Goal: Communication & Community: Answer question/provide support

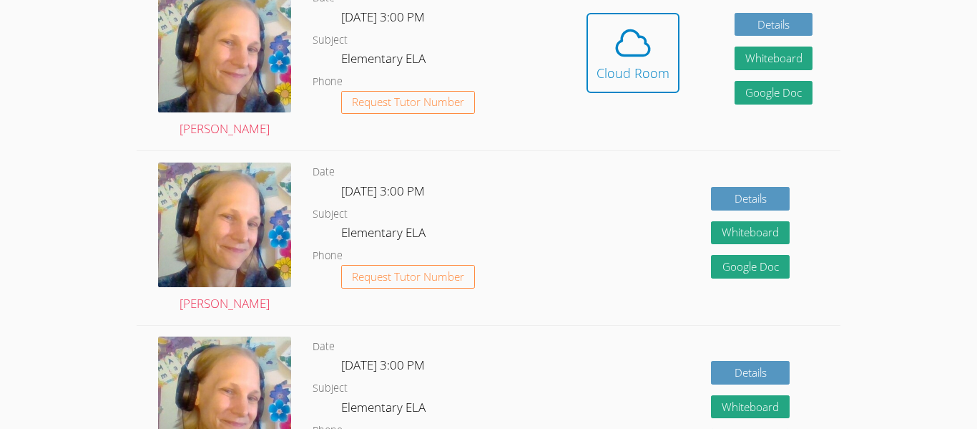
scroll to position [469, 0]
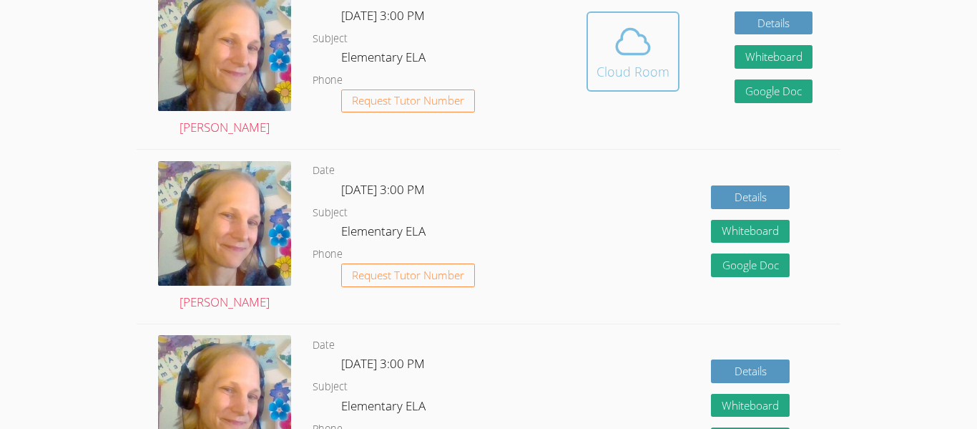
click at [592, 36] on button "Cloud Room" at bounding box center [633, 51] width 93 height 80
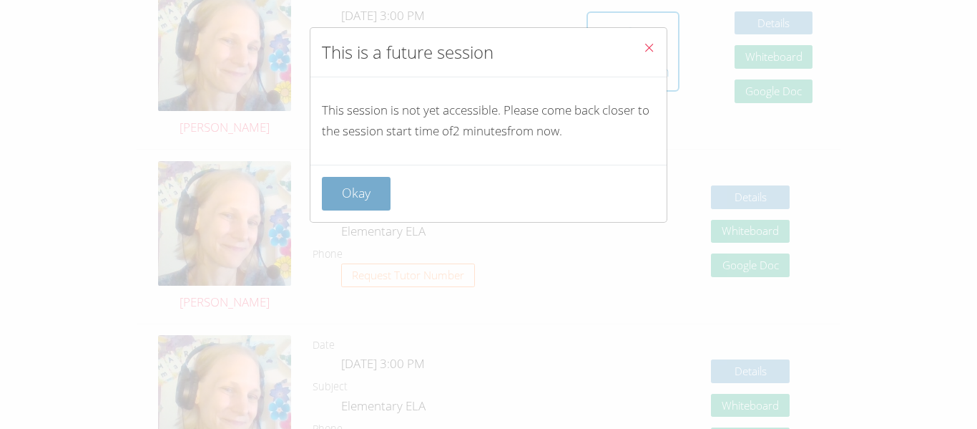
click at [362, 192] on button "Okay" at bounding box center [356, 194] width 69 height 34
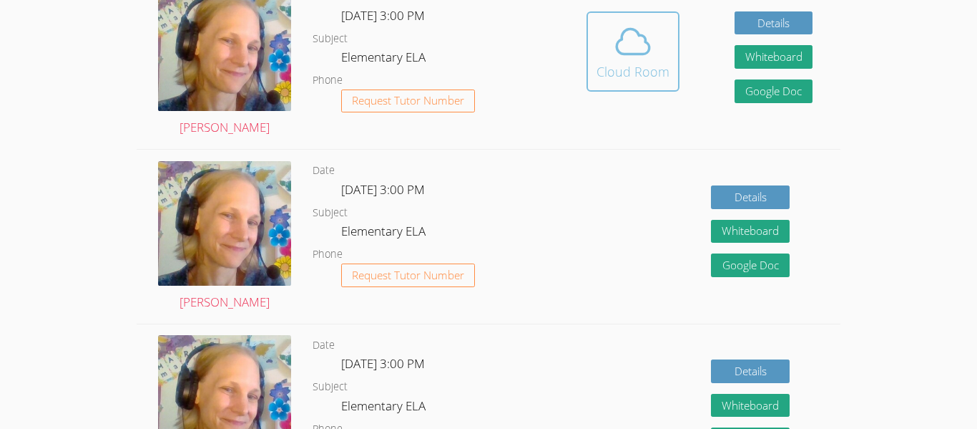
click at [647, 68] on div "Cloud Room" at bounding box center [633, 72] width 73 height 20
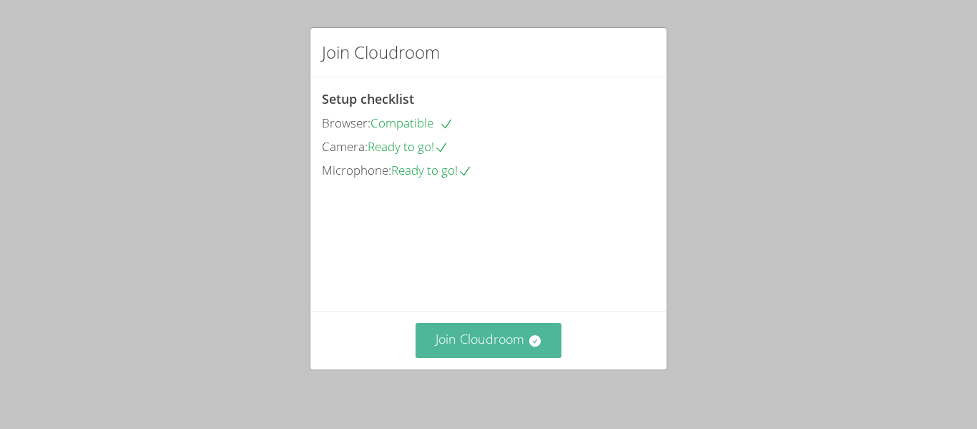
click at [501, 334] on button "Join Cloudroom" at bounding box center [489, 340] width 147 height 35
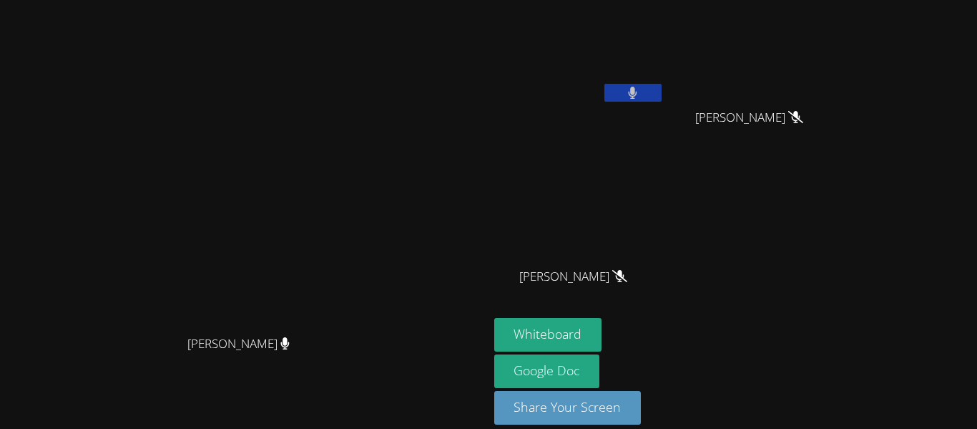
click at [662, 95] on button at bounding box center [633, 93] width 57 height 18
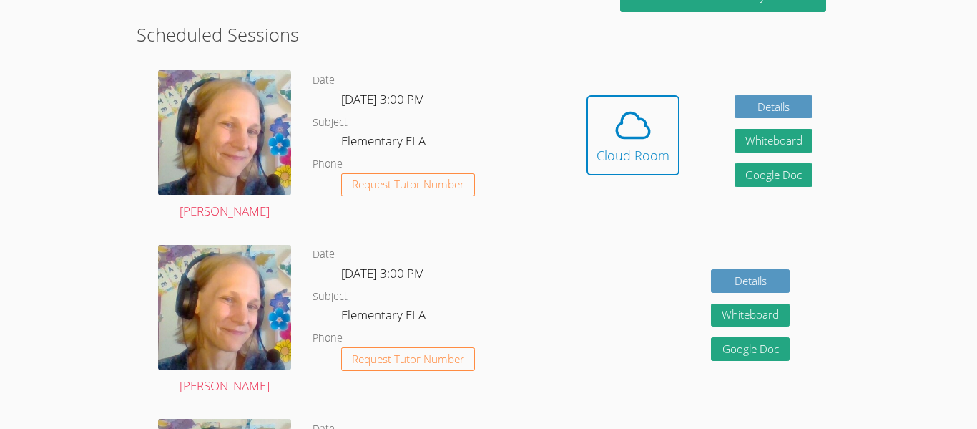
scroll to position [405, 0]
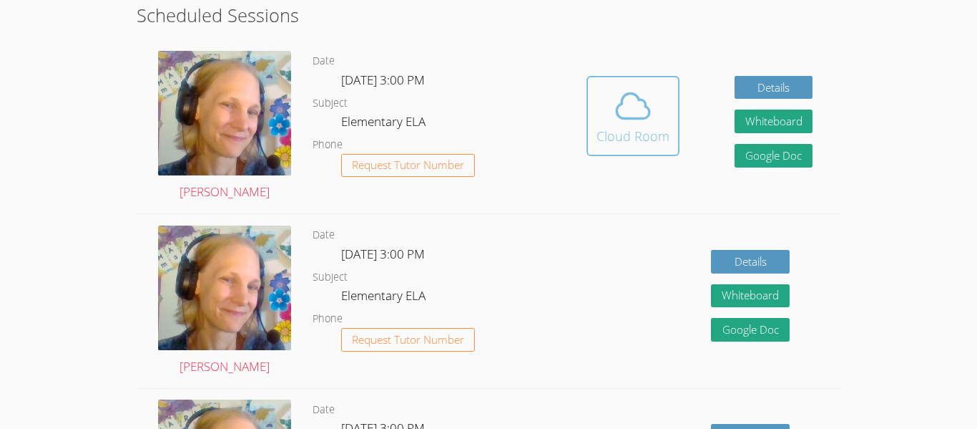
click at [620, 95] on icon at bounding box center [633, 106] width 40 height 40
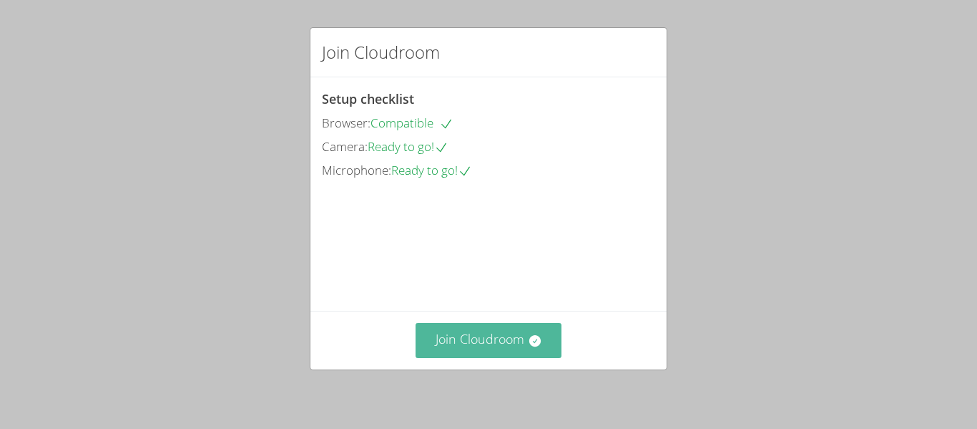
click at [484, 339] on button "Join Cloudroom" at bounding box center [489, 340] width 147 height 35
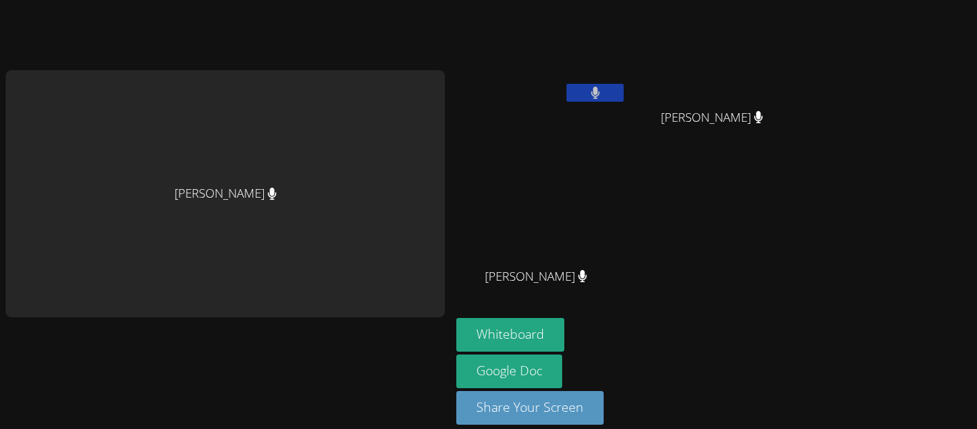
click at [778, 95] on video at bounding box center [718, 54] width 170 height 96
click at [603, 88] on button at bounding box center [595, 93] width 57 height 18
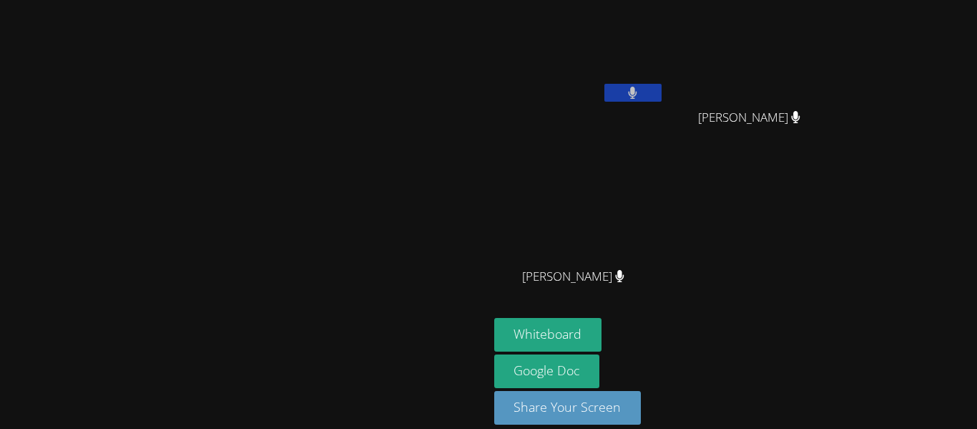
click at [401, 385] on div at bounding box center [244, 356] width 477 height 57
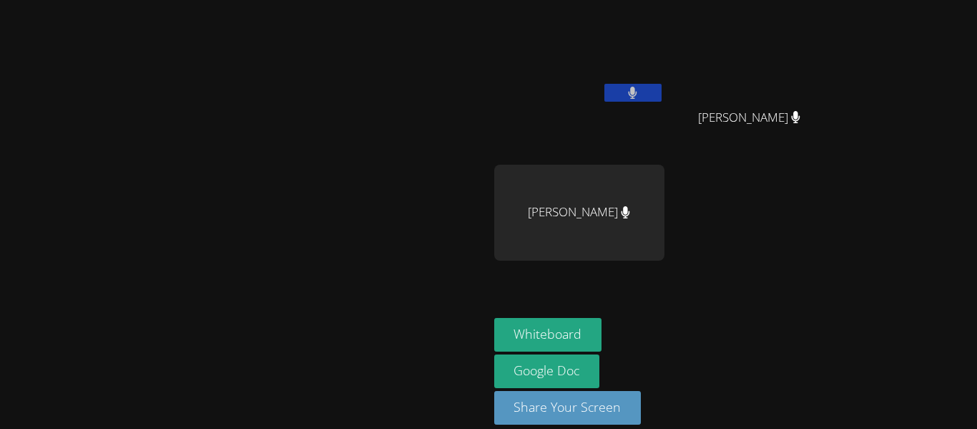
click at [351, 187] on video at bounding box center [244, 193] width 215 height 268
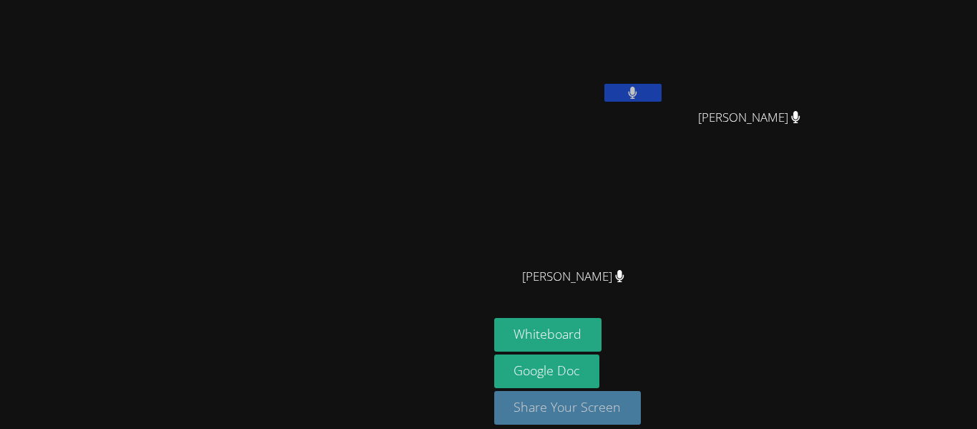
click at [633, 423] on button "Share Your Screen" at bounding box center [567, 408] width 147 height 34
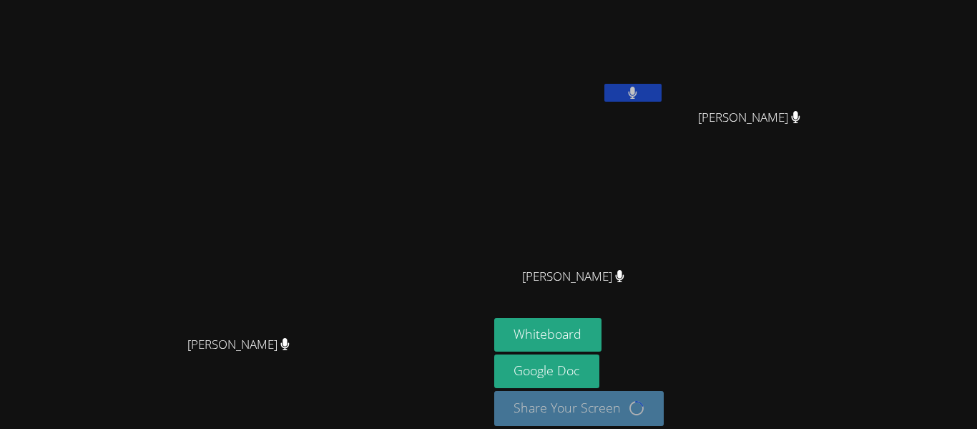
click at [662, 102] on div at bounding box center [633, 94] width 57 height 21
click at [638, 96] on icon at bounding box center [633, 93] width 9 height 12
click at [640, 96] on icon at bounding box center [632, 93] width 15 height 12
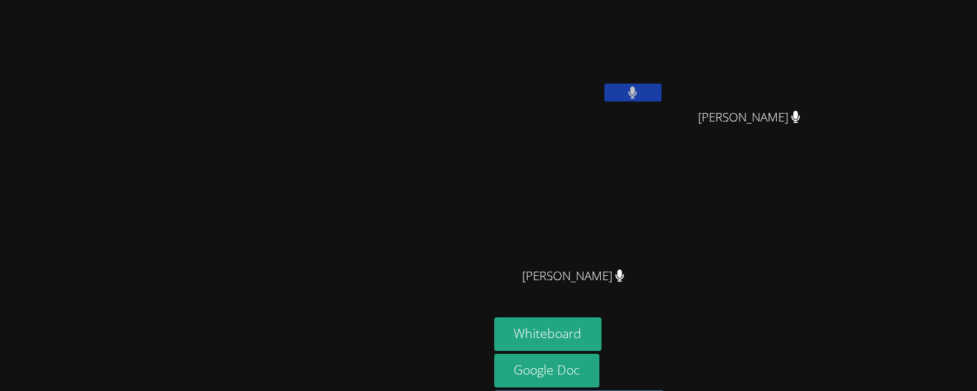
click at [662, 94] on button at bounding box center [633, 93] width 57 height 18
click at [640, 95] on icon at bounding box center [632, 93] width 15 height 12
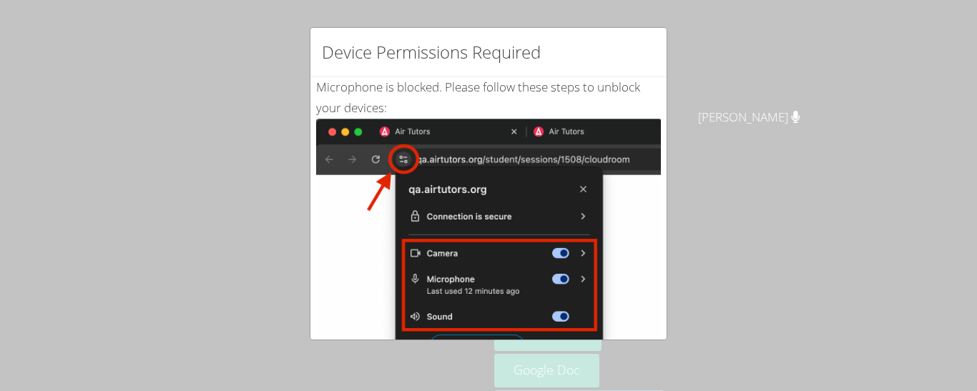
click at [637, 88] on div "Microphone is blocked . Please follow these steps to unblock your devices: Clic…" at bounding box center [488, 346] width 345 height 539
click at [819, 101] on div "Device Permissions Required Microphone is blocked . Please follow these steps t…" at bounding box center [488, 195] width 977 height 391
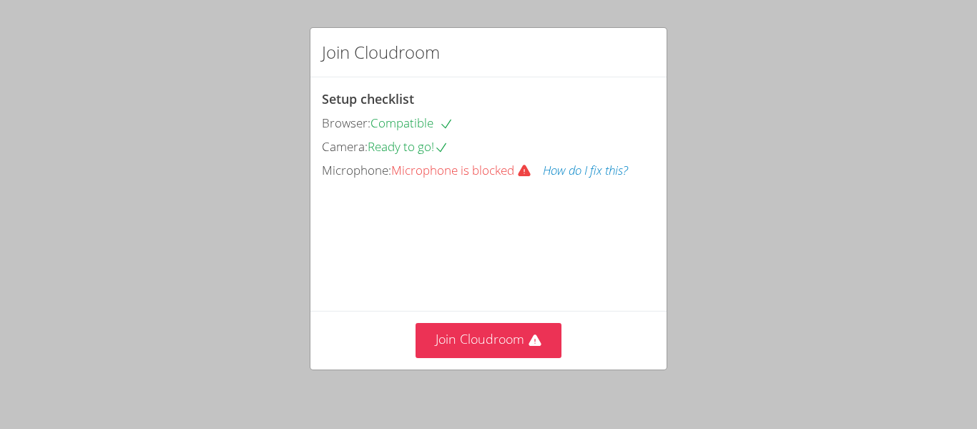
click at [831, 228] on div "Join Cloudroom Setup checklist Browser: Compatible Camera: Ready to go! Microph…" at bounding box center [488, 214] width 977 height 429
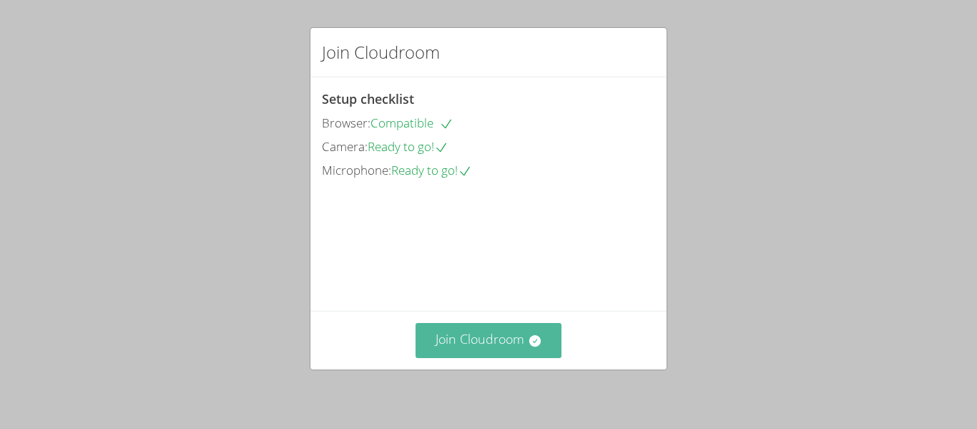
click at [488, 339] on button "Join Cloudroom" at bounding box center [489, 340] width 147 height 35
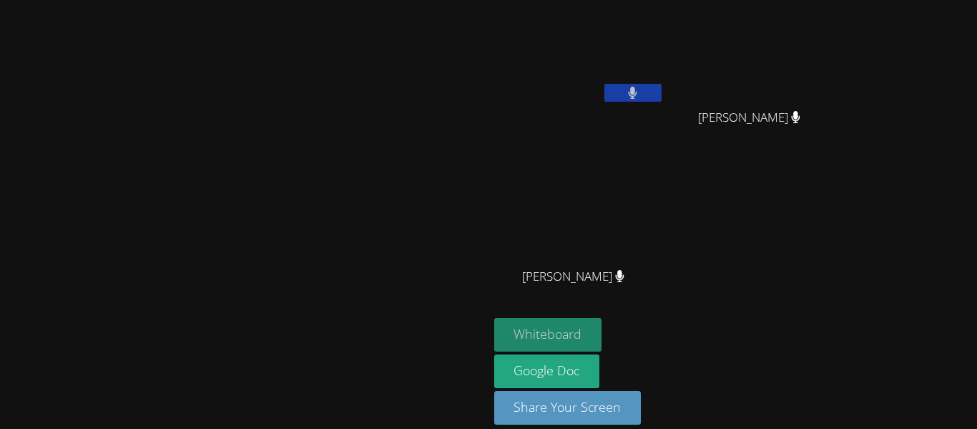
click at [602, 325] on button "Whiteboard" at bounding box center [548, 335] width 108 height 34
click at [602, 326] on button "Whiteboard" at bounding box center [548, 335] width 108 height 34
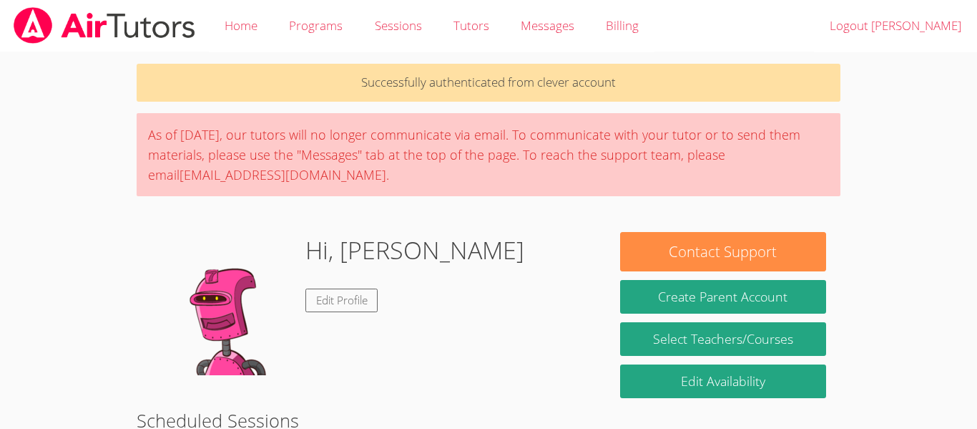
scroll to position [405, 0]
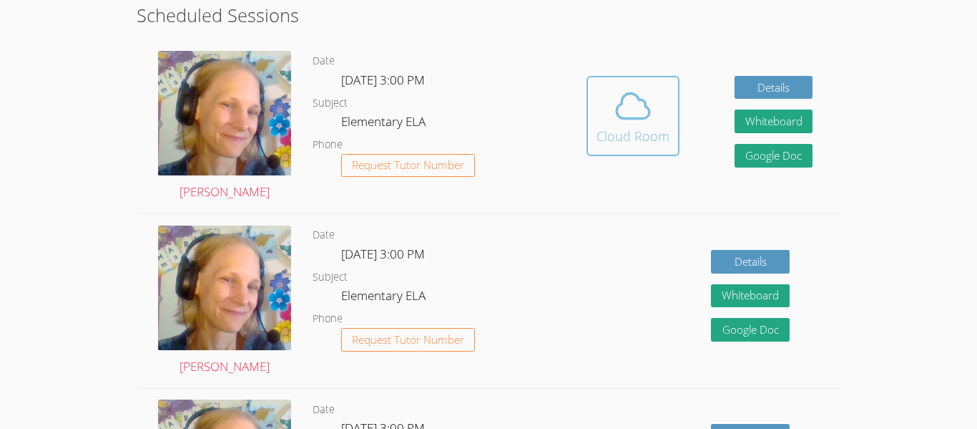
click at [638, 135] on div "Cloud Room" at bounding box center [633, 136] width 73 height 20
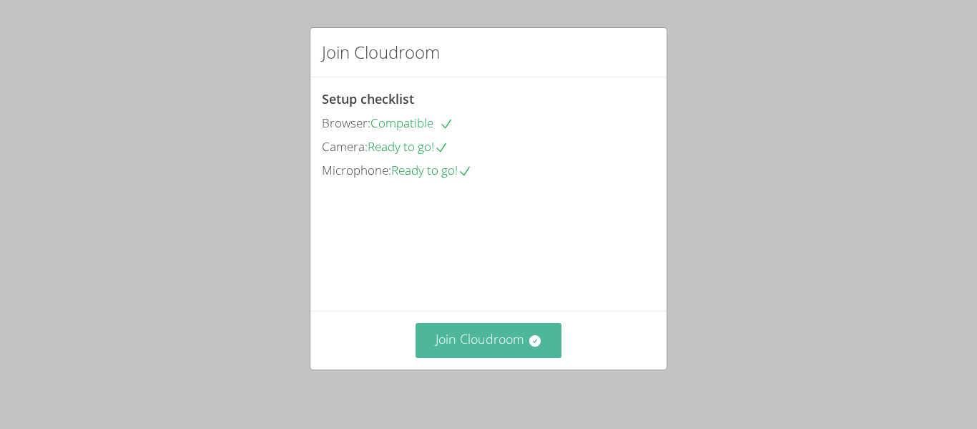
click at [513, 328] on button "Join Cloudroom" at bounding box center [489, 340] width 147 height 35
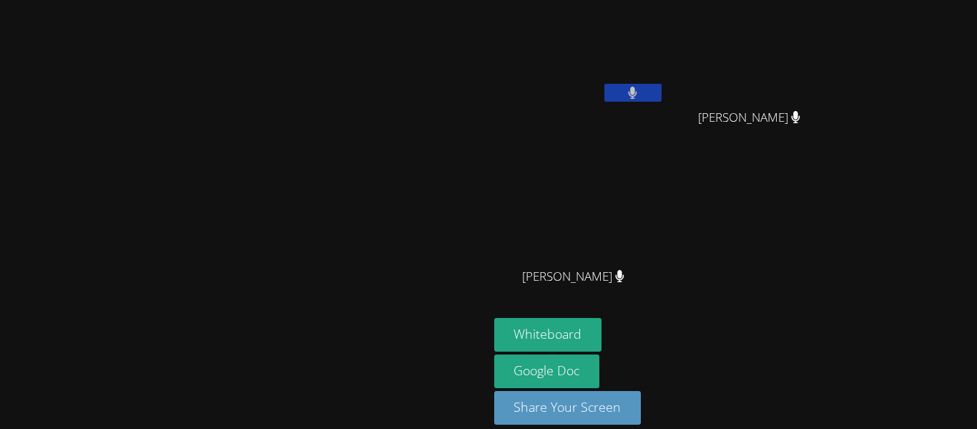
click at [665, 131] on div "[PERSON_NAME]" at bounding box center [579, 82] width 170 height 153
click at [665, 126] on div "[PERSON_NAME]" at bounding box center [579, 82] width 170 height 153
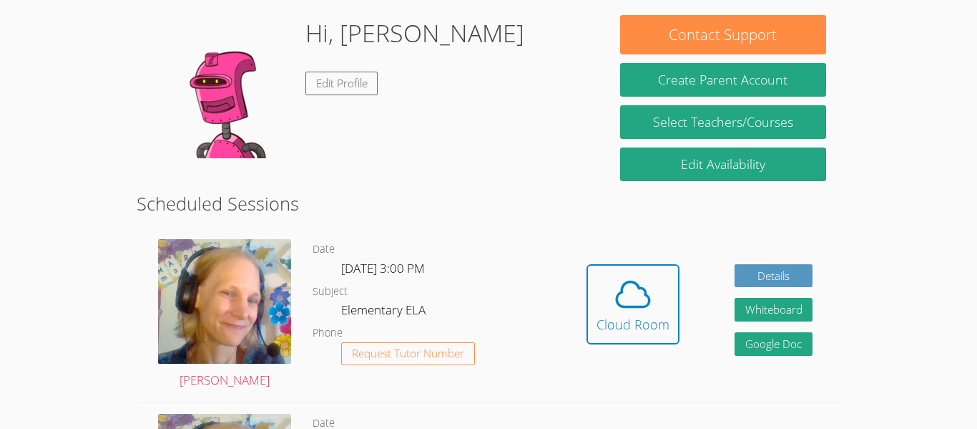
scroll to position [223, 0]
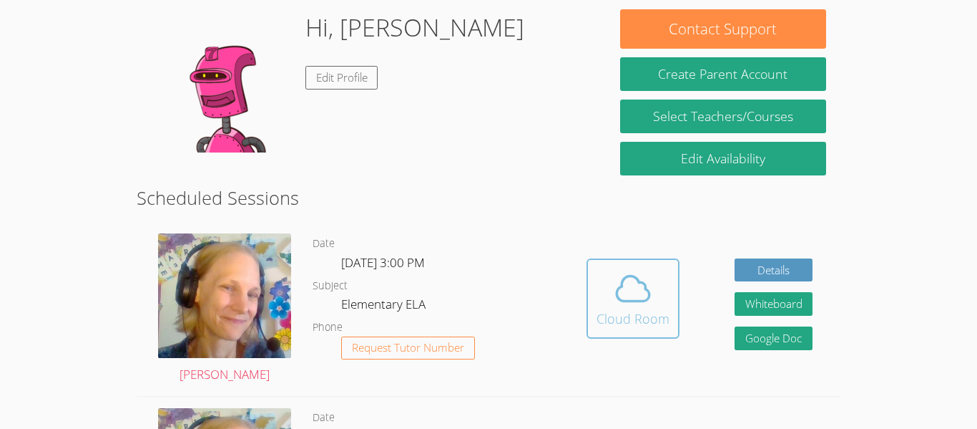
click at [634, 309] on div "Cloud Room" at bounding box center [633, 318] width 73 height 20
click at [637, 327] on div "Cloud Room" at bounding box center [633, 318] width 73 height 20
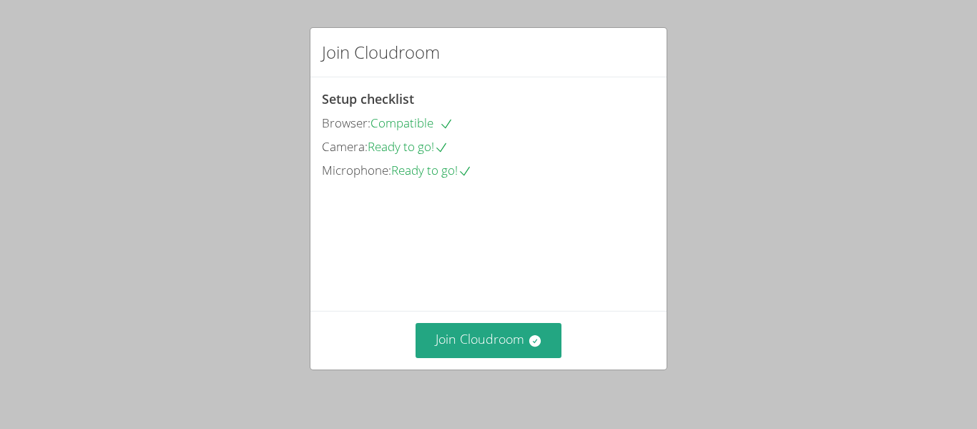
click at [439, 178] on div "Microphone: Ready to go!" at bounding box center [488, 170] width 333 height 21
click at [437, 178] on div "Microphone: Ready to go!" at bounding box center [488, 170] width 333 height 21
click at [366, 153] on span "Camera:" at bounding box center [345, 146] width 46 height 16
click at [522, 348] on button "Join Cloudroom" at bounding box center [489, 340] width 147 height 35
click at [507, 331] on button "Join Cloudroom" at bounding box center [489, 340] width 147 height 35
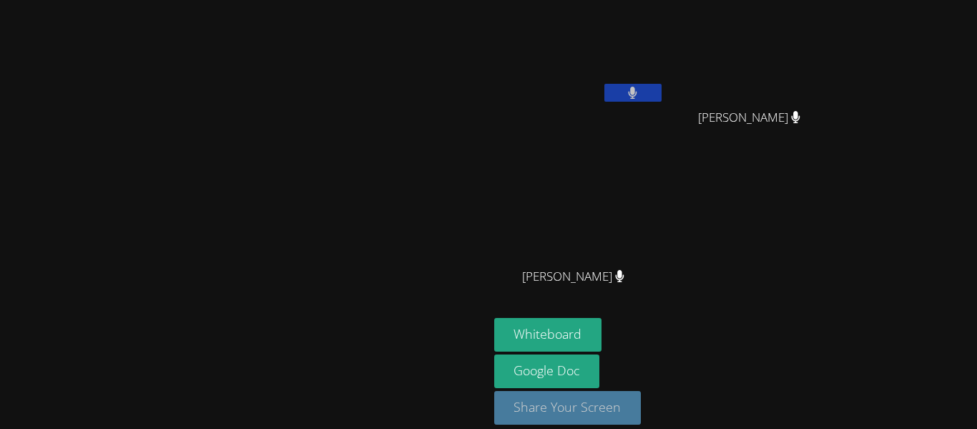
click at [642, 398] on button "Share Your Screen" at bounding box center [567, 408] width 147 height 34
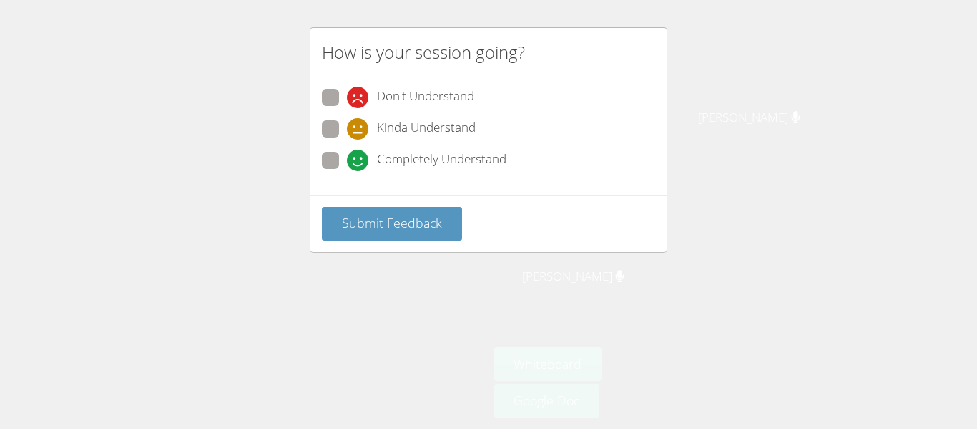
click at [347, 171] on span at bounding box center [347, 171] width 0 height 0
click at [347, 160] on input "Completely Understand" at bounding box center [353, 158] width 12 height 12
radio input "true"
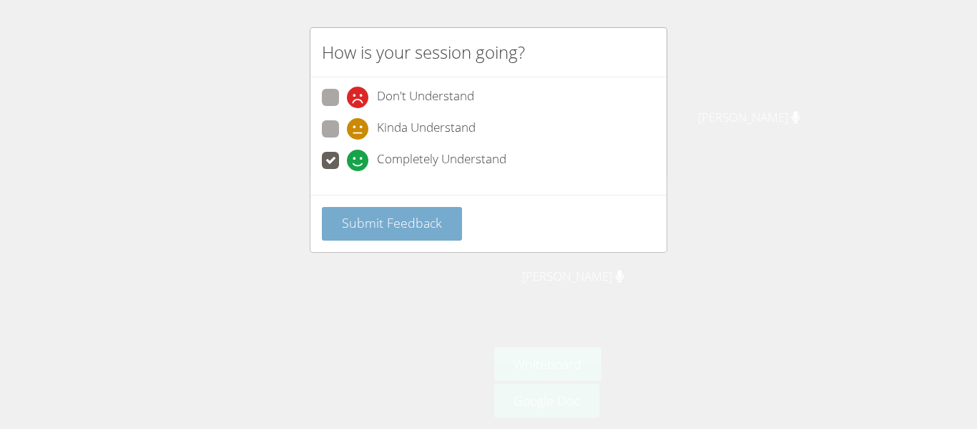
click at [362, 208] on button "Submit Feedback" at bounding box center [392, 224] width 140 height 34
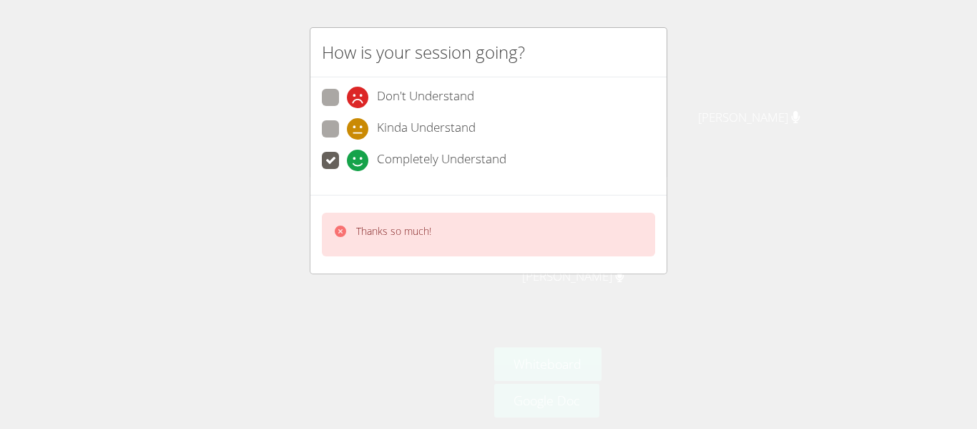
click at [288, 257] on div "How is your session going? Don't Understand Kinda Understand Completely Underst…" at bounding box center [488, 214] width 977 height 429
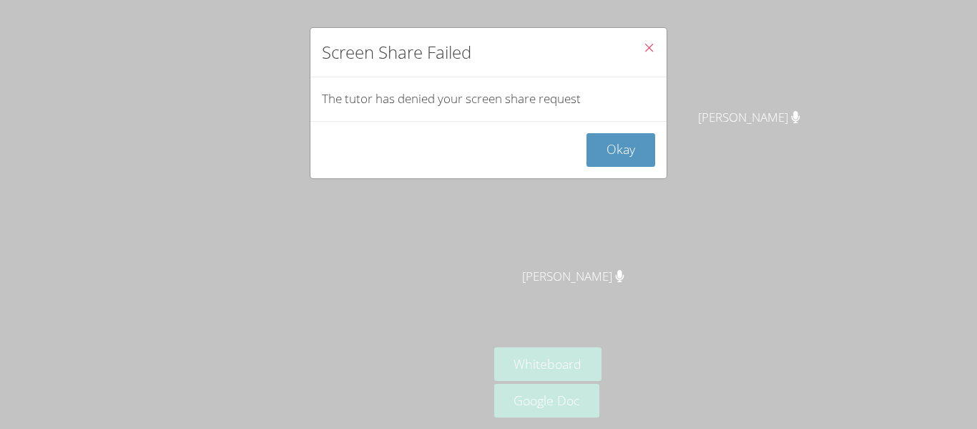
click at [646, 49] on icon "Close" at bounding box center [649, 48] width 12 height 12
click at [650, 47] on icon "Close" at bounding box center [649, 48] width 12 height 12
click at [645, 49] on icon "Close" at bounding box center [649, 48] width 12 height 12
click at [648, 47] on icon "Close" at bounding box center [649, 48] width 12 height 12
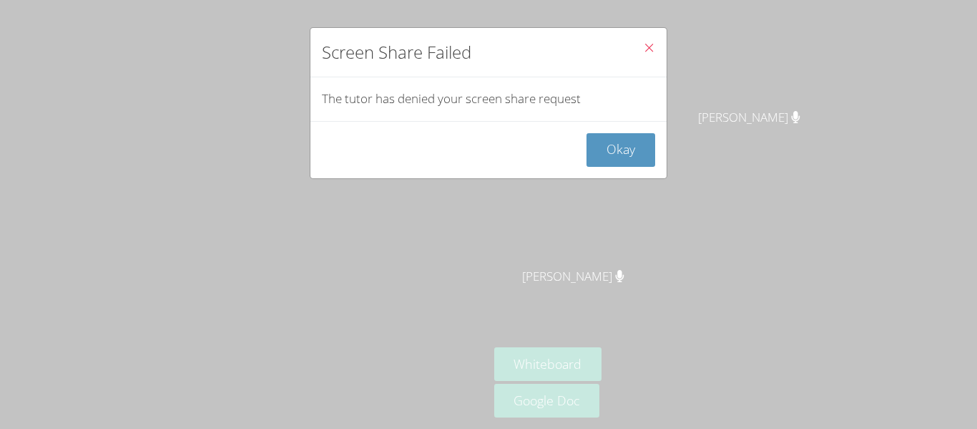
click at [648, 47] on icon "Close" at bounding box center [649, 48] width 12 height 12
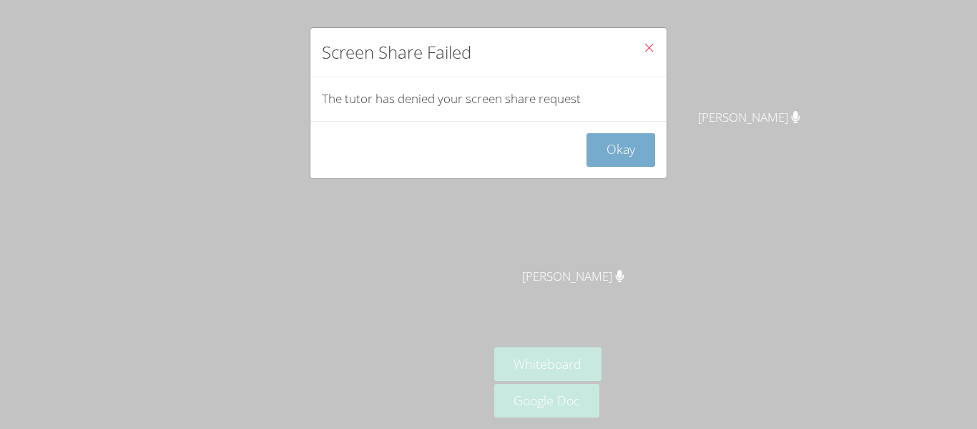
click at [606, 133] on button "Okay" at bounding box center [621, 150] width 69 height 34
